Goal: Task Accomplishment & Management: Use online tool/utility

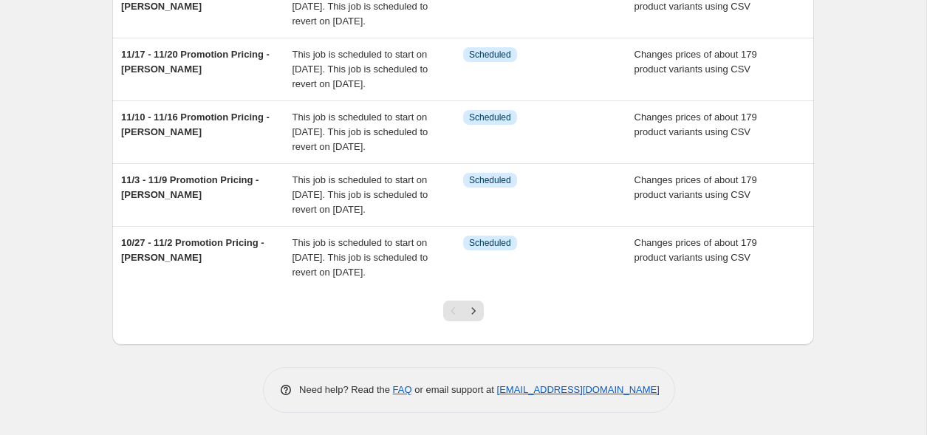
scroll to position [621, 0]
click at [474, 320] on button "Next" at bounding box center [473, 311] width 21 height 21
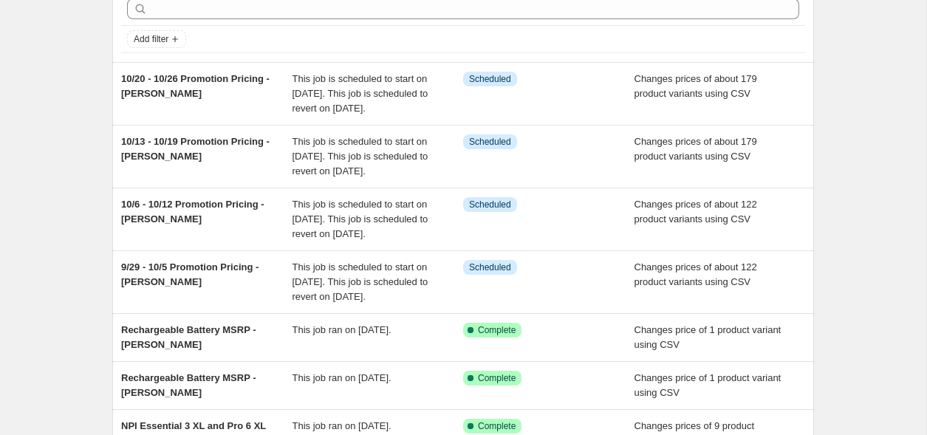
scroll to position [459, 0]
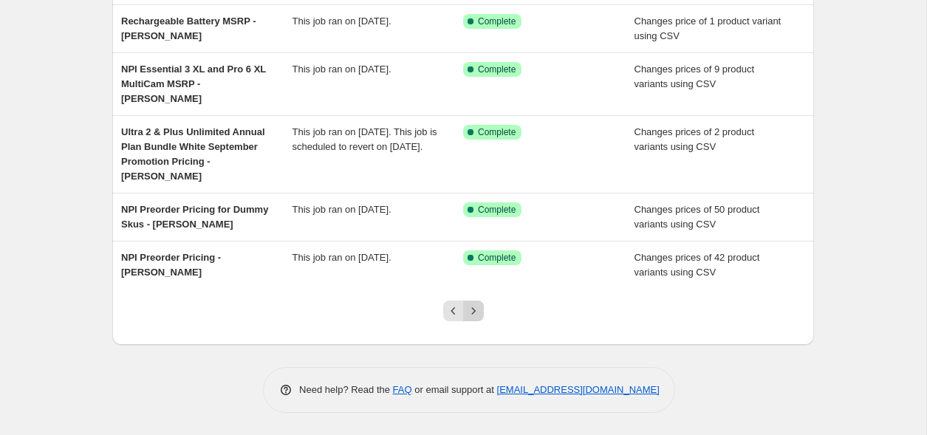
click at [479, 316] on icon "Next" at bounding box center [473, 311] width 15 height 15
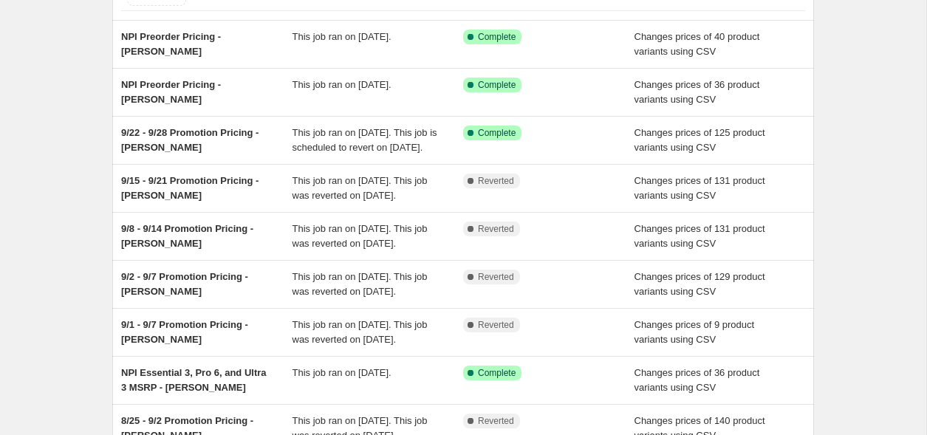
scroll to position [0, 0]
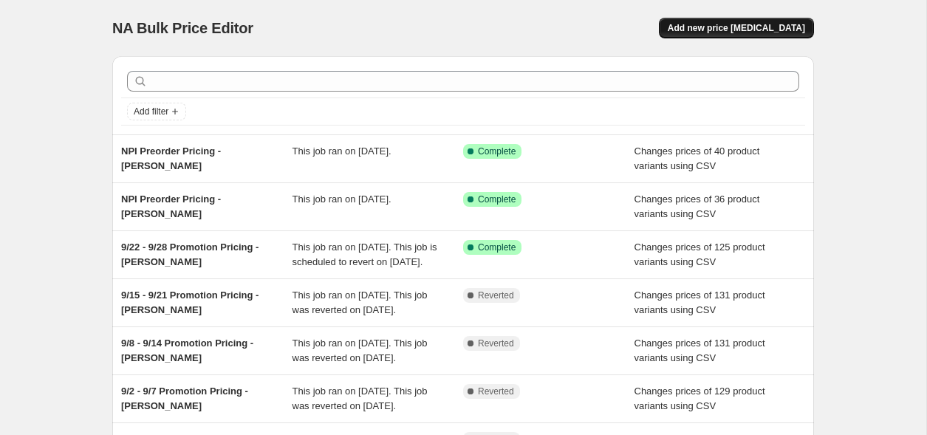
click at [776, 24] on span "Add new price [MEDICAL_DATA]" at bounding box center [736, 28] width 137 height 12
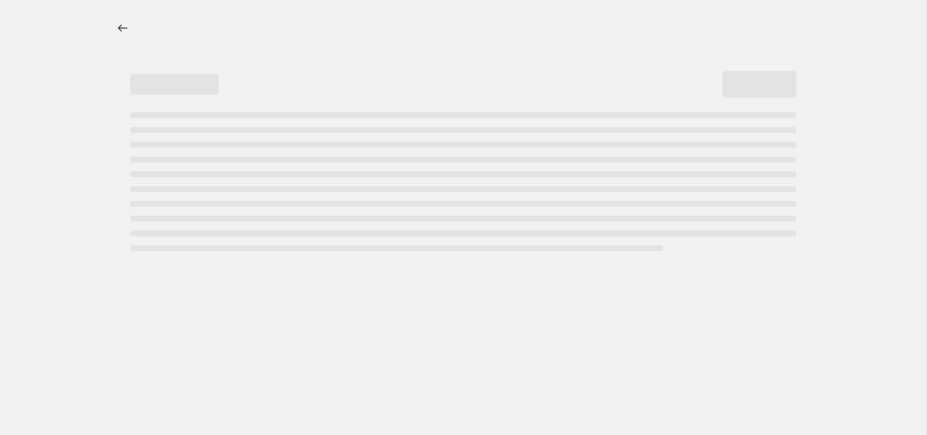
select select "percentage"
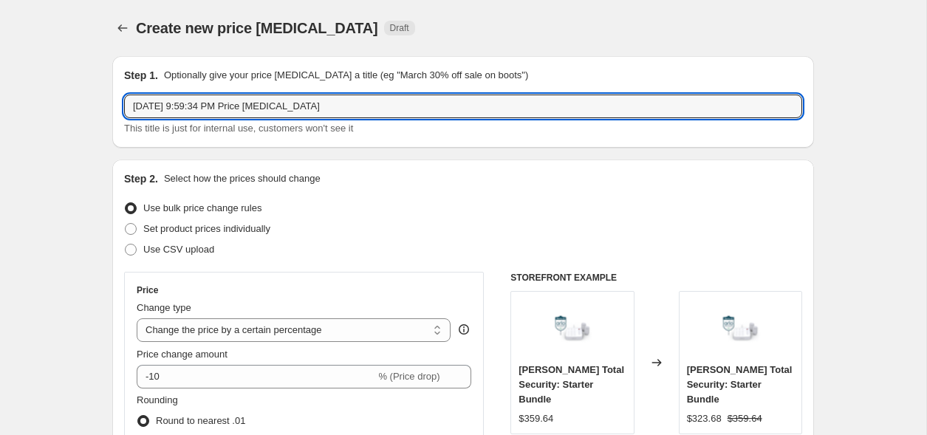
drag, startPoint x: 344, startPoint y: 106, endPoint x: 55, endPoint y: 78, distance: 291.0
type input "Essential FHD 2 and 3 Cam MSRP Pricing - [PERSON_NAME]"
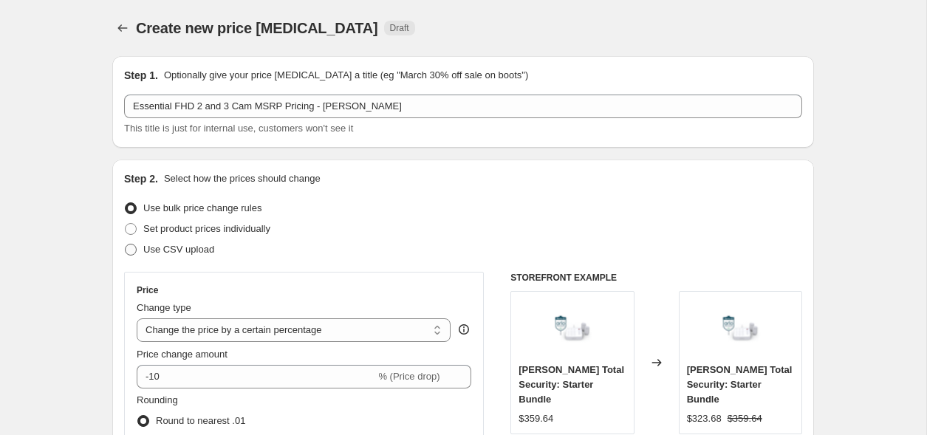
click at [179, 247] on span "Use CSV upload" at bounding box center [178, 249] width 71 height 11
click at [126, 245] on input "Use CSV upload" at bounding box center [125, 244] width 1 height 1
radio input "true"
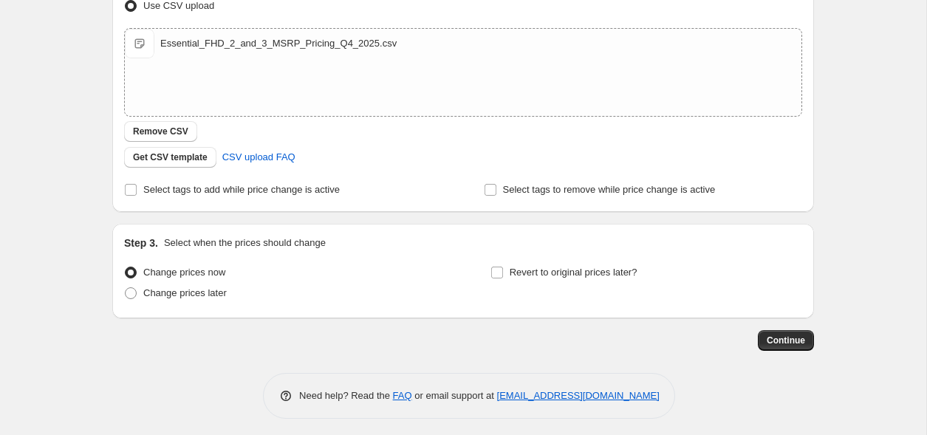
scroll to position [250, 0]
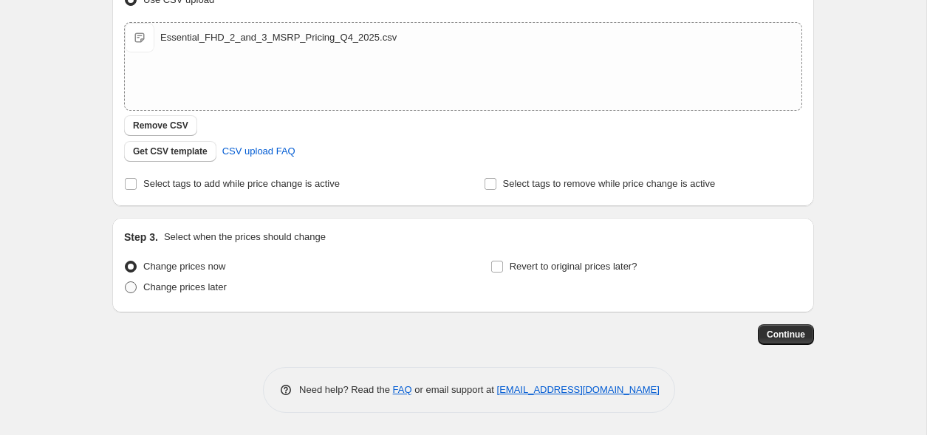
click at [214, 287] on span "Change prices later" at bounding box center [184, 287] width 83 height 11
click at [126, 282] on input "Change prices later" at bounding box center [125, 282] width 1 height 1
radio input "true"
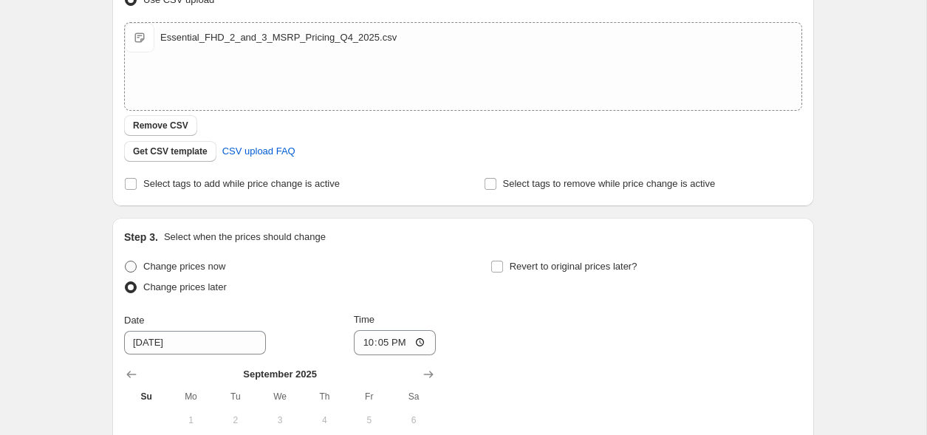
click at [207, 267] on span "Change prices now" at bounding box center [184, 266] width 82 height 11
click at [126, 262] on input "Change prices now" at bounding box center [125, 261] width 1 height 1
radio input "true"
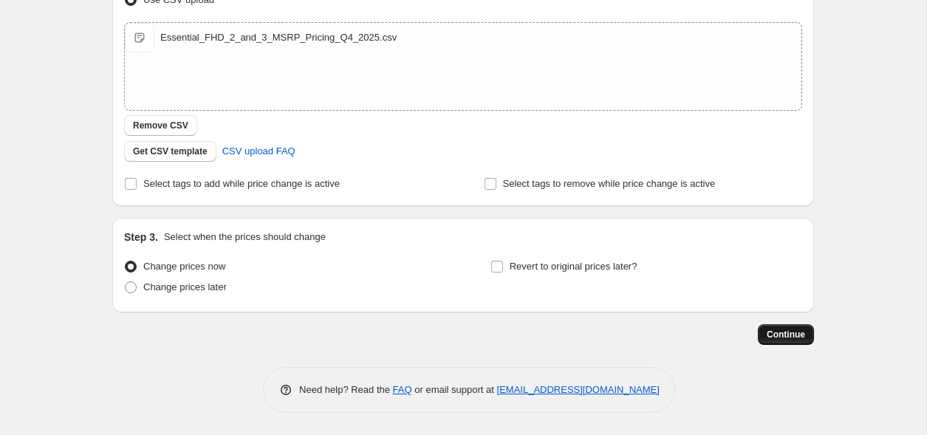
click at [780, 338] on span "Continue" at bounding box center [786, 335] width 38 height 12
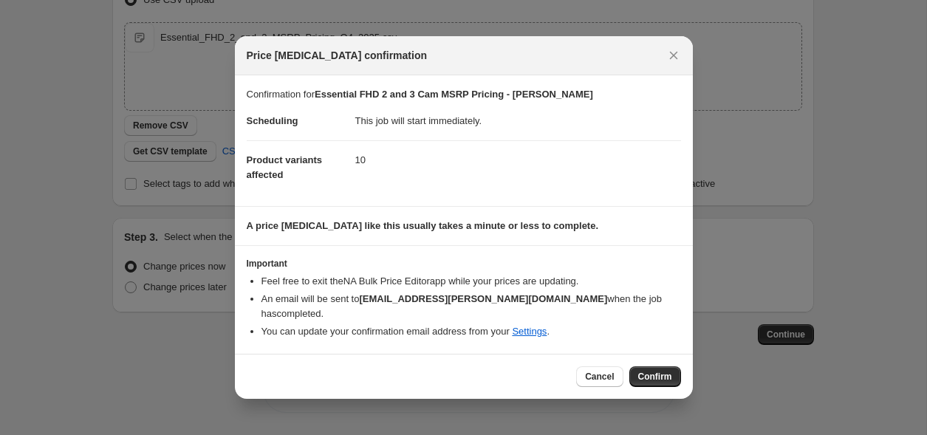
click at [599, 373] on span "Cancel" at bounding box center [599, 377] width 29 height 12
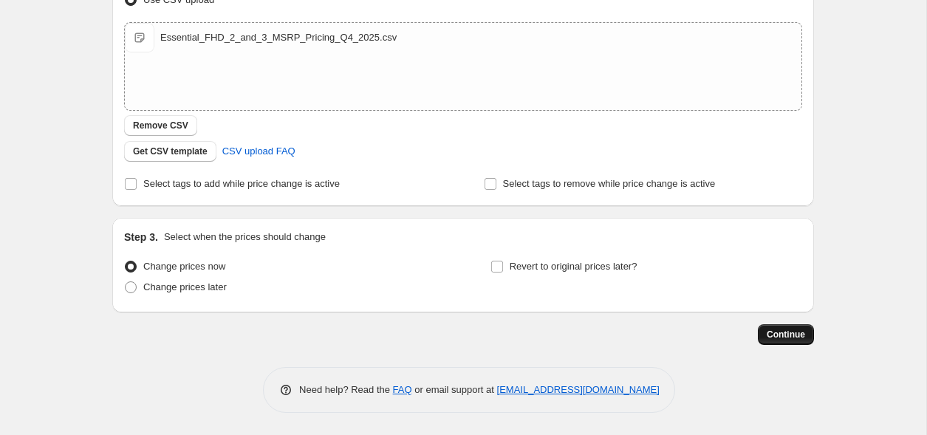
click at [777, 337] on span "Continue" at bounding box center [786, 335] width 38 height 12
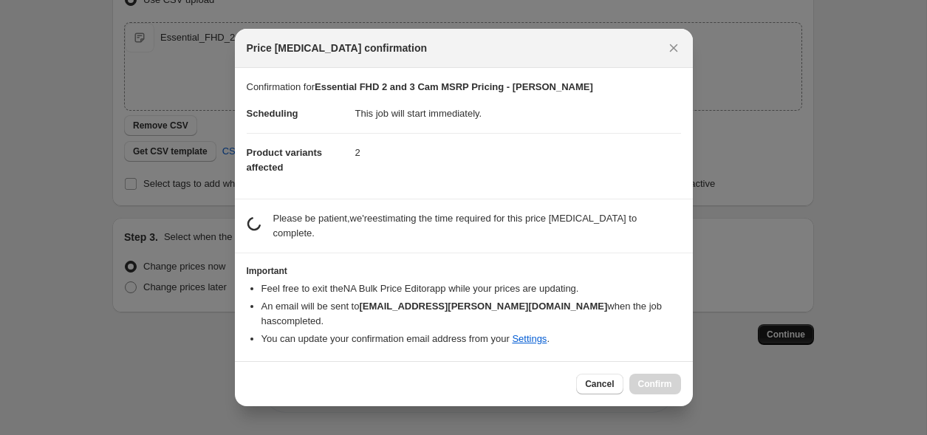
scroll to position [0, 0]
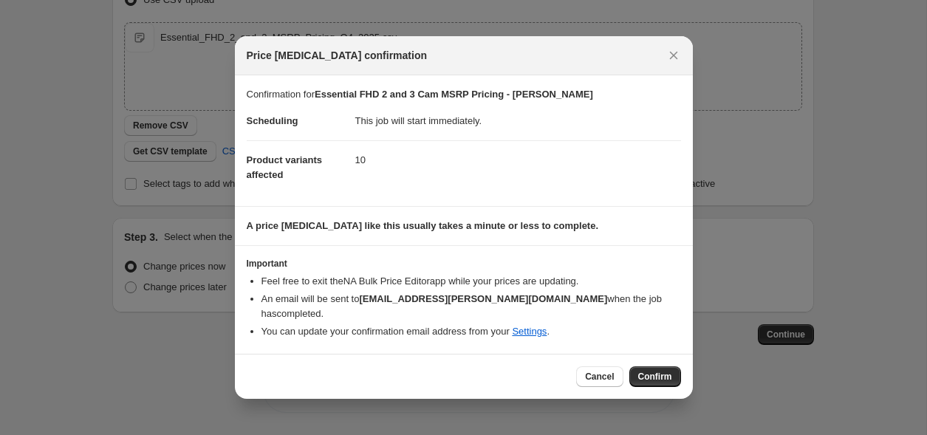
click at [657, 371] on span "Confirm" at bounding box center [655, 377] width 34 height 12
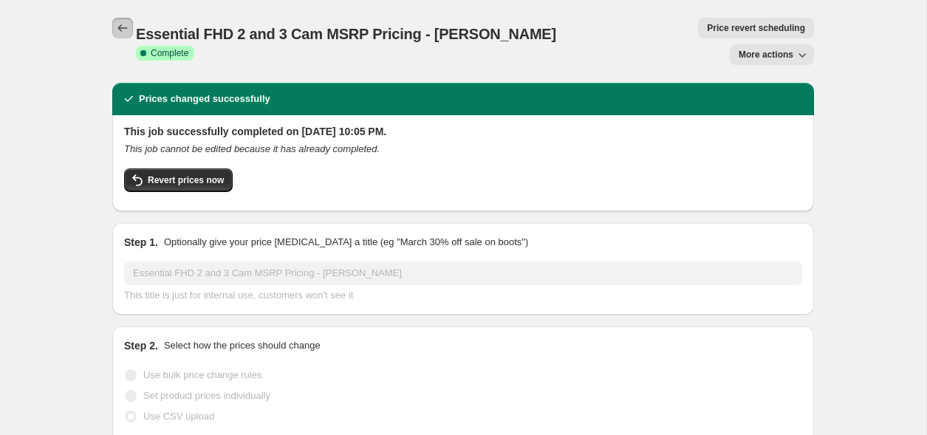
click at [126, 23] on icon "Price change jobs" at bounding box center [122, 28] width 15 height 15
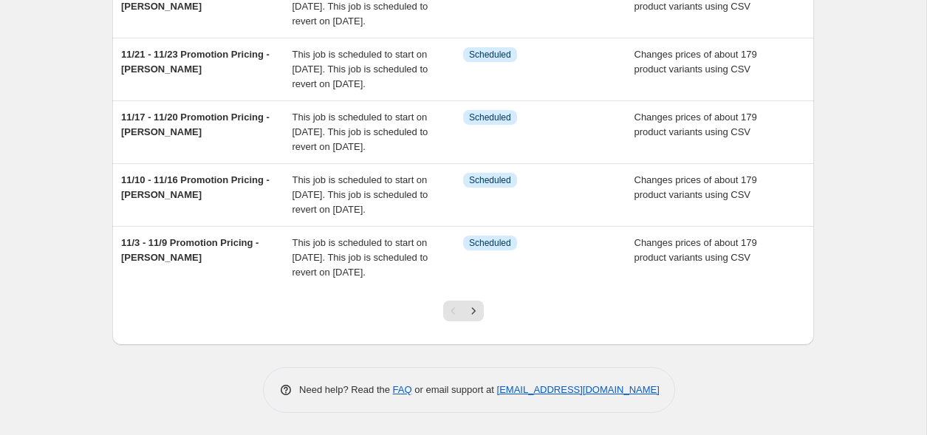
scroll to position [592, 0]
click at [477, 316] on icon "Next" at bounding box center [473, 311] width 15 height 15
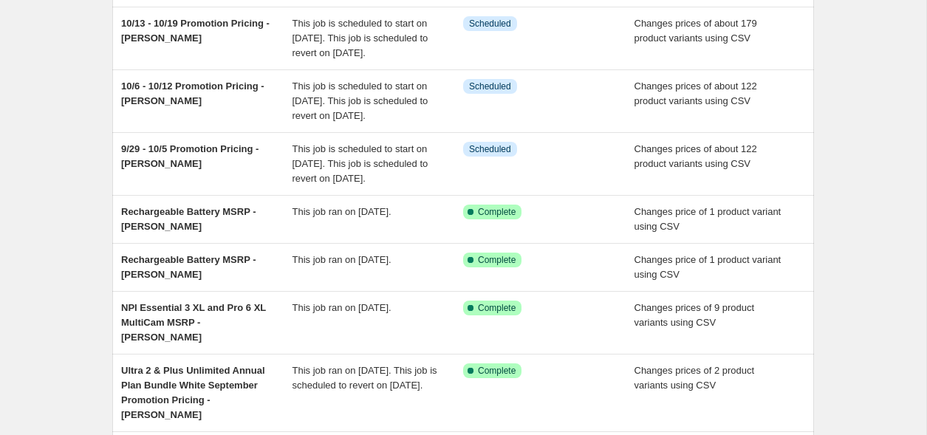
scroll to position [0, 0]
